Goal: Task Accomplishment & Management: Manage account settings

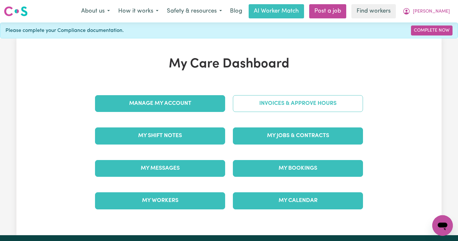
click at [308, 106] on link "Invoices & Approve Hours" at bounding box center [298, 103] width 130 height 17
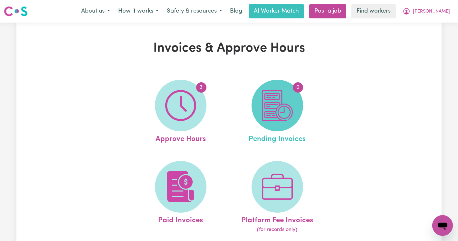
click at [292, 102] on img at bounding box center [277, 105] width 31 height 31
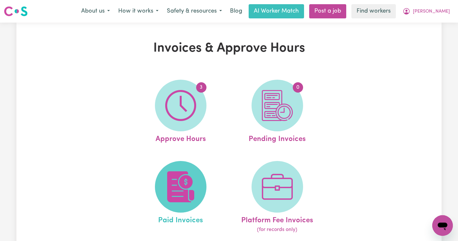
click at [186, 166] on span at bounding box center [181, 187] width 52 height 52
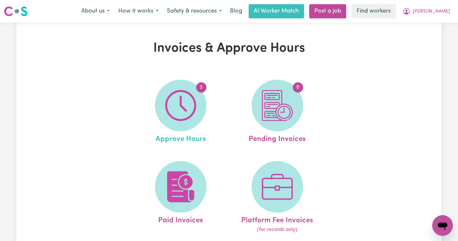
click at [217, 129] on link "3 Approve Hours" at bounding box center [180, 112] width 93 height 65
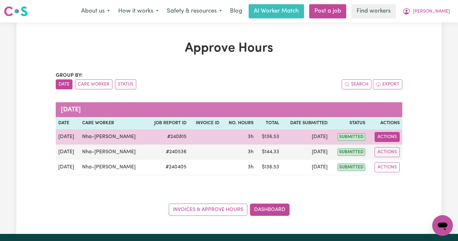
click at [387, 134] on button "Actions" at bounding box center [387, 137] width 25 height 10
click at [390, 148] on link "View Job Report" at bounding box center [404, 151] width 55 height 13
select select "pm"
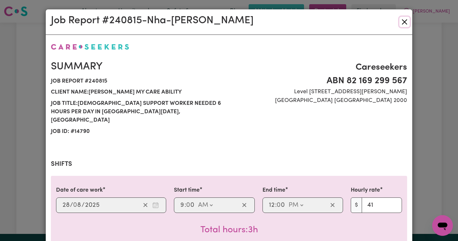
click at [406, 20] on button "Close" at bounding box center [404, 22] width 10 height 10
